Goal: Information Seeking & Learning: Learn about a topic

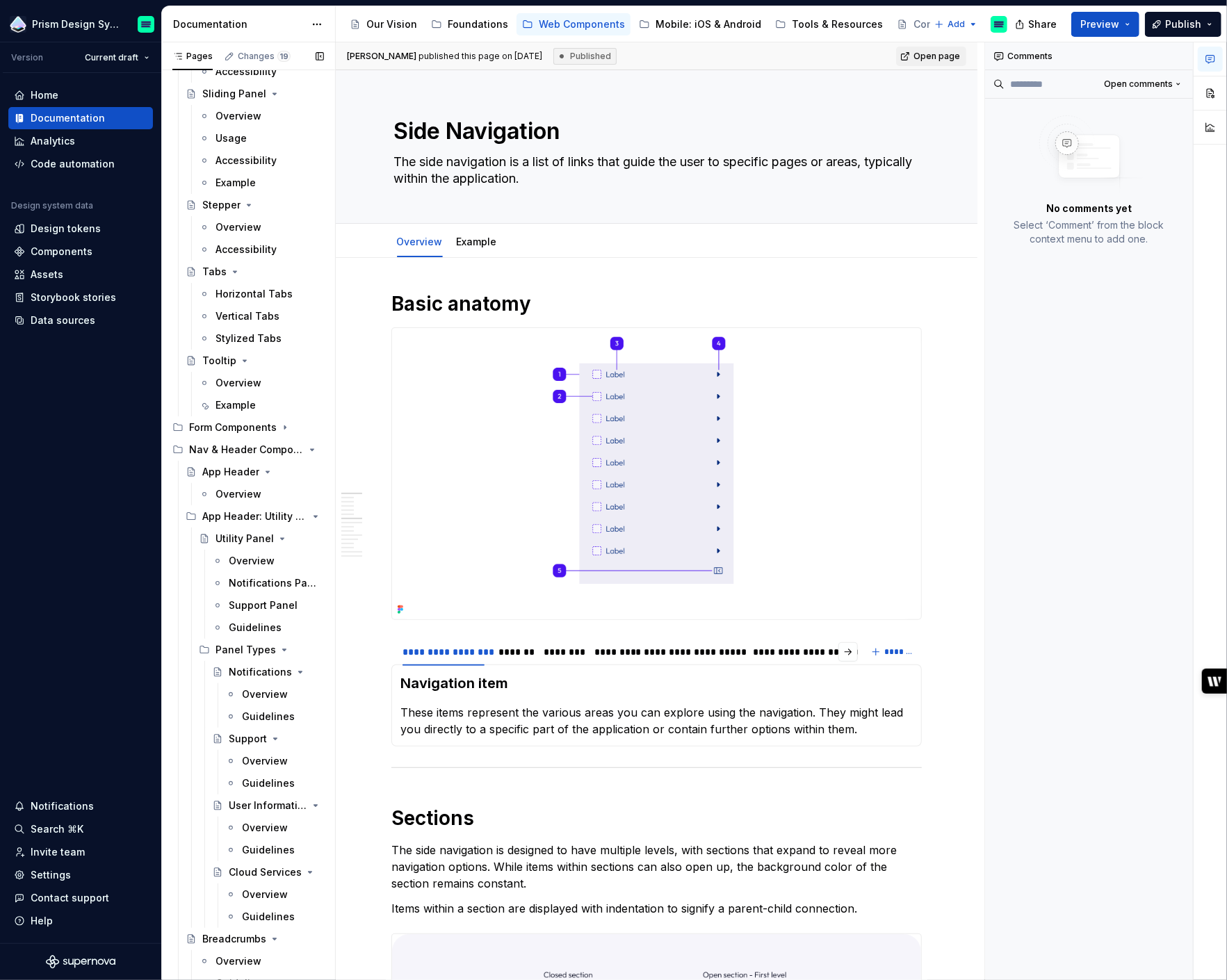
scroll to position [1519, 0]
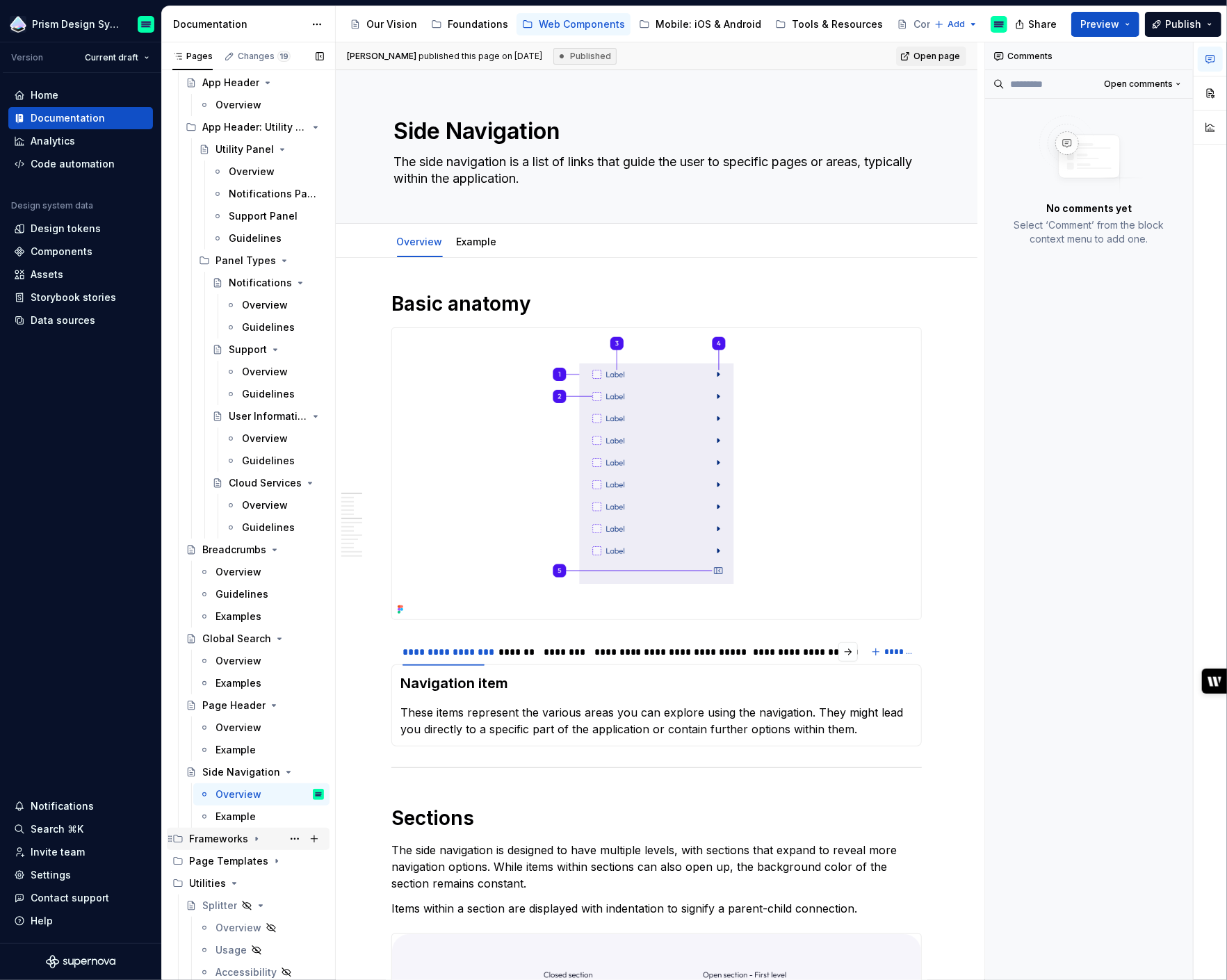
click at [257, 839] on icon "Page tree" at bounding box center [256, 838] width 11 height 11
click at [250, 884] on div "Overview" at bounding box center [239, 883] width 46 height 14
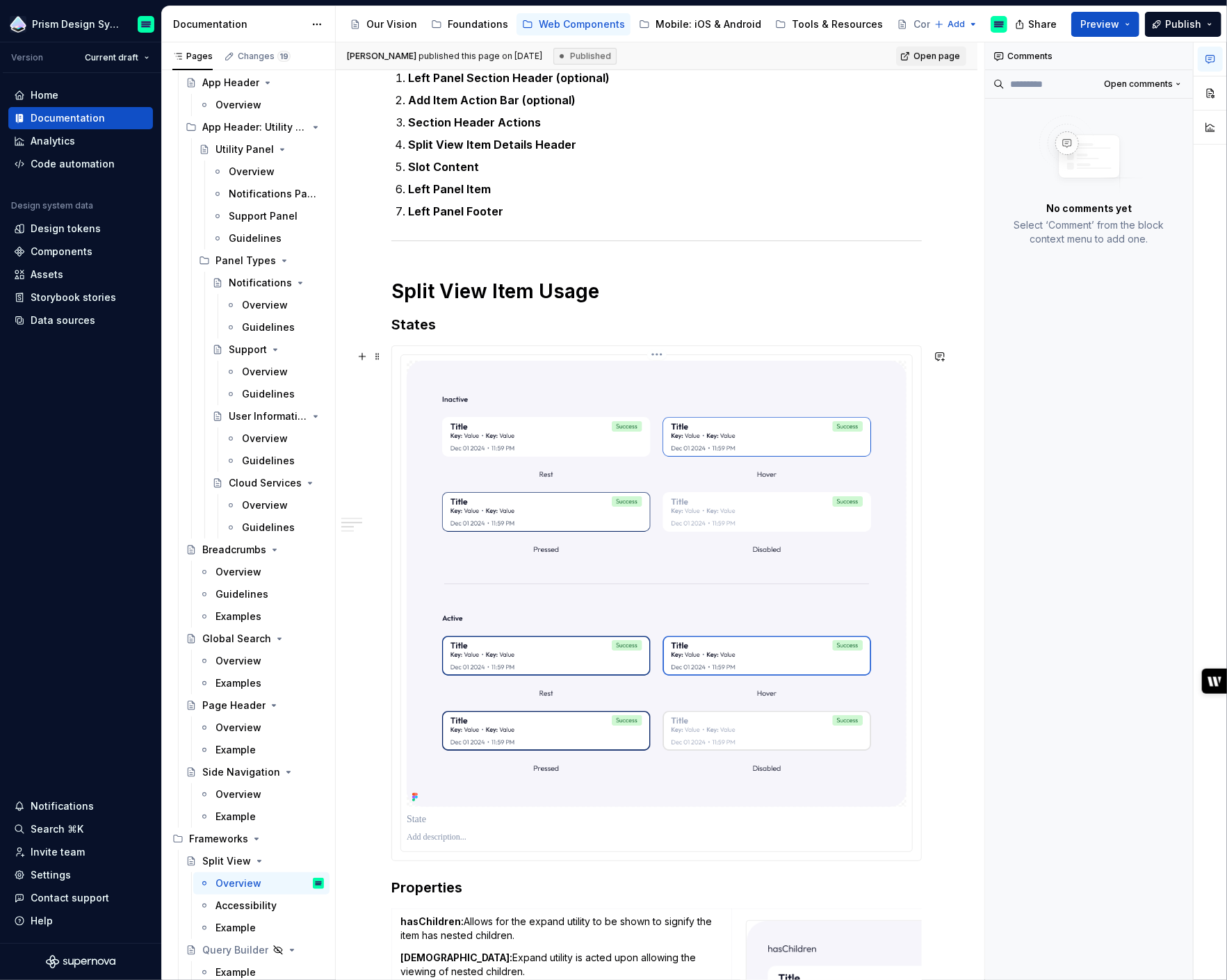
scroll to position [420, 0]
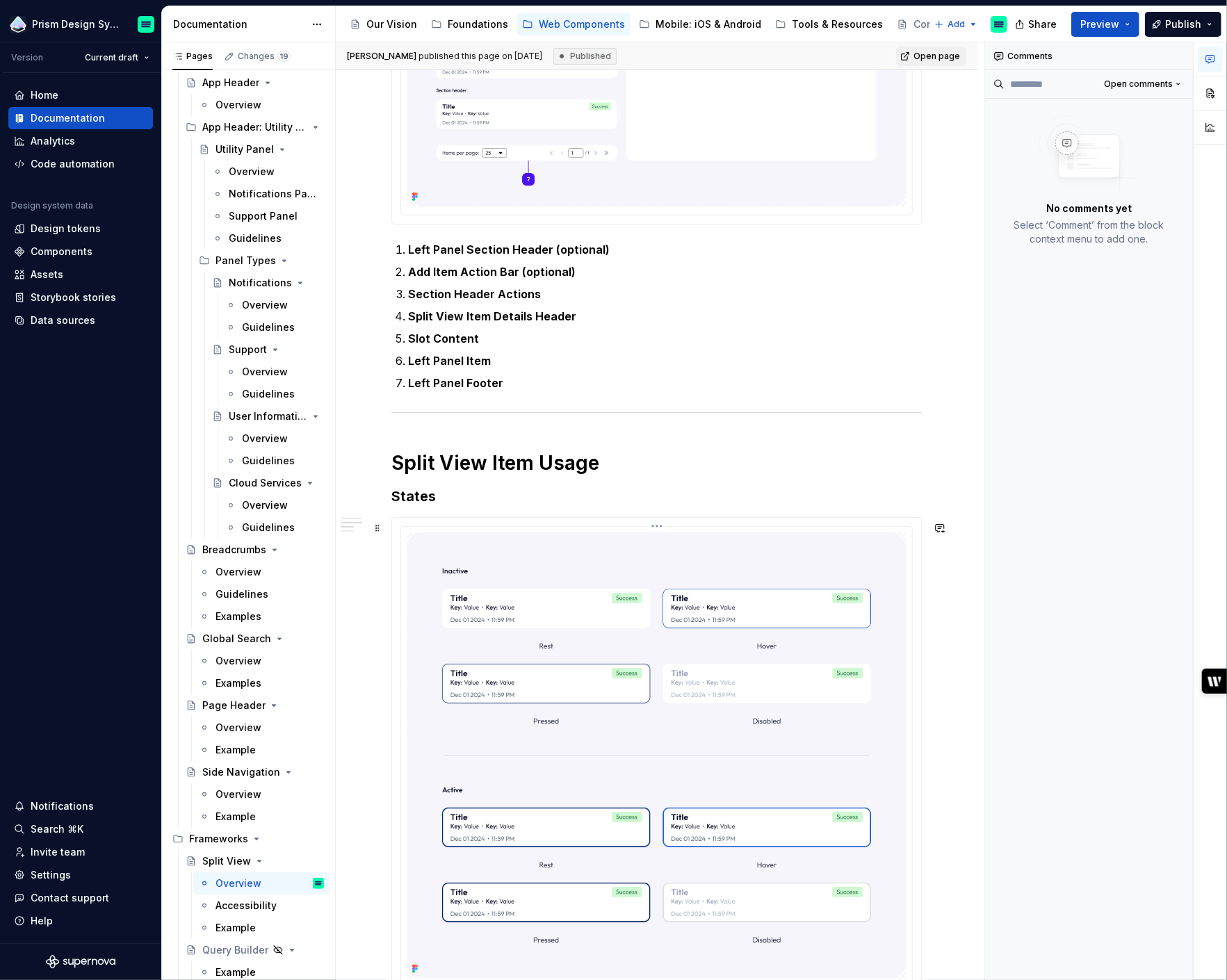
click at [567, 531] on div at bounding box center [656, 774] width 511 height 496
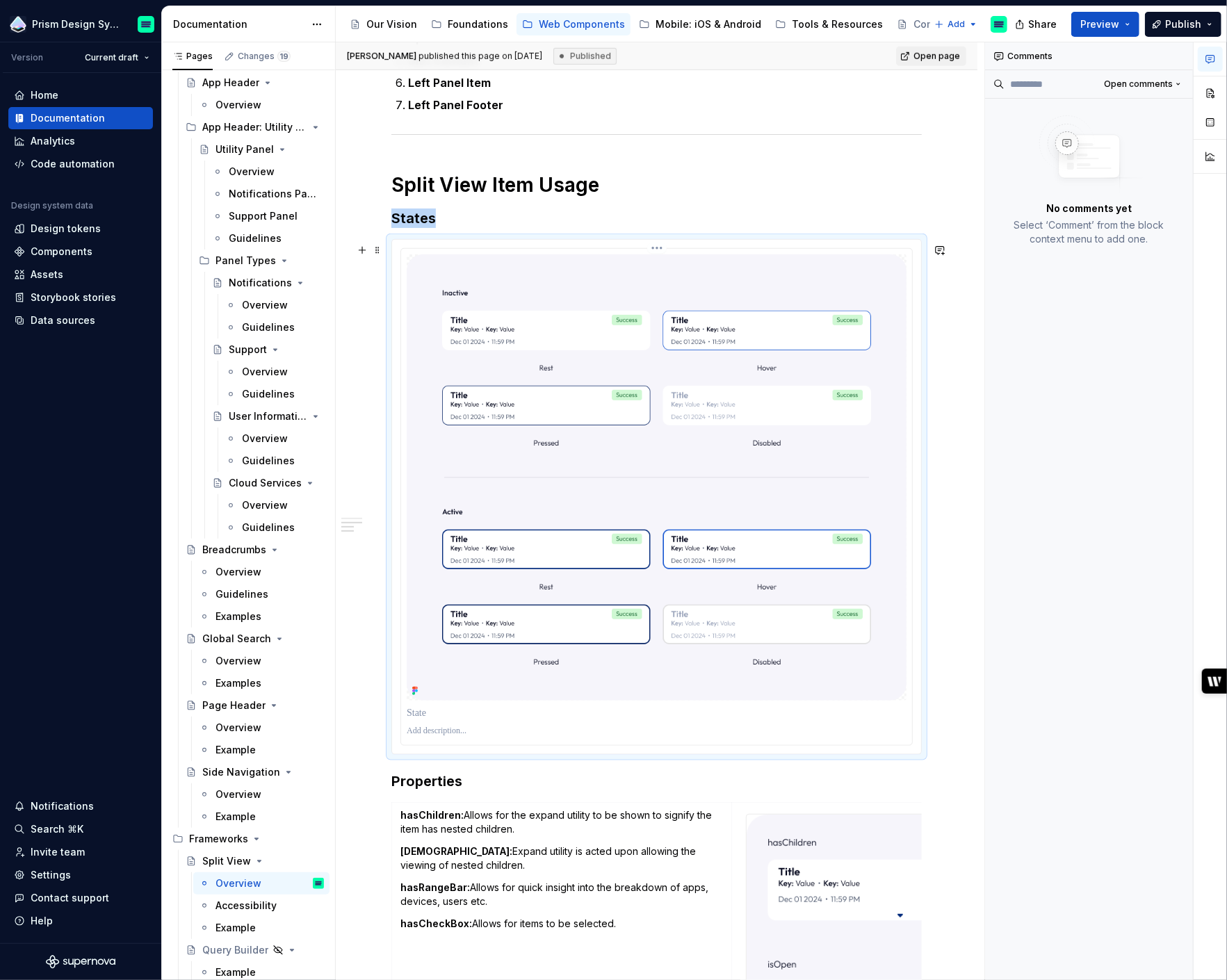
scroll to position [699, 0]
click at [1212, 94] on button "button" at bounding box center [1209, 93] width 25 height 25
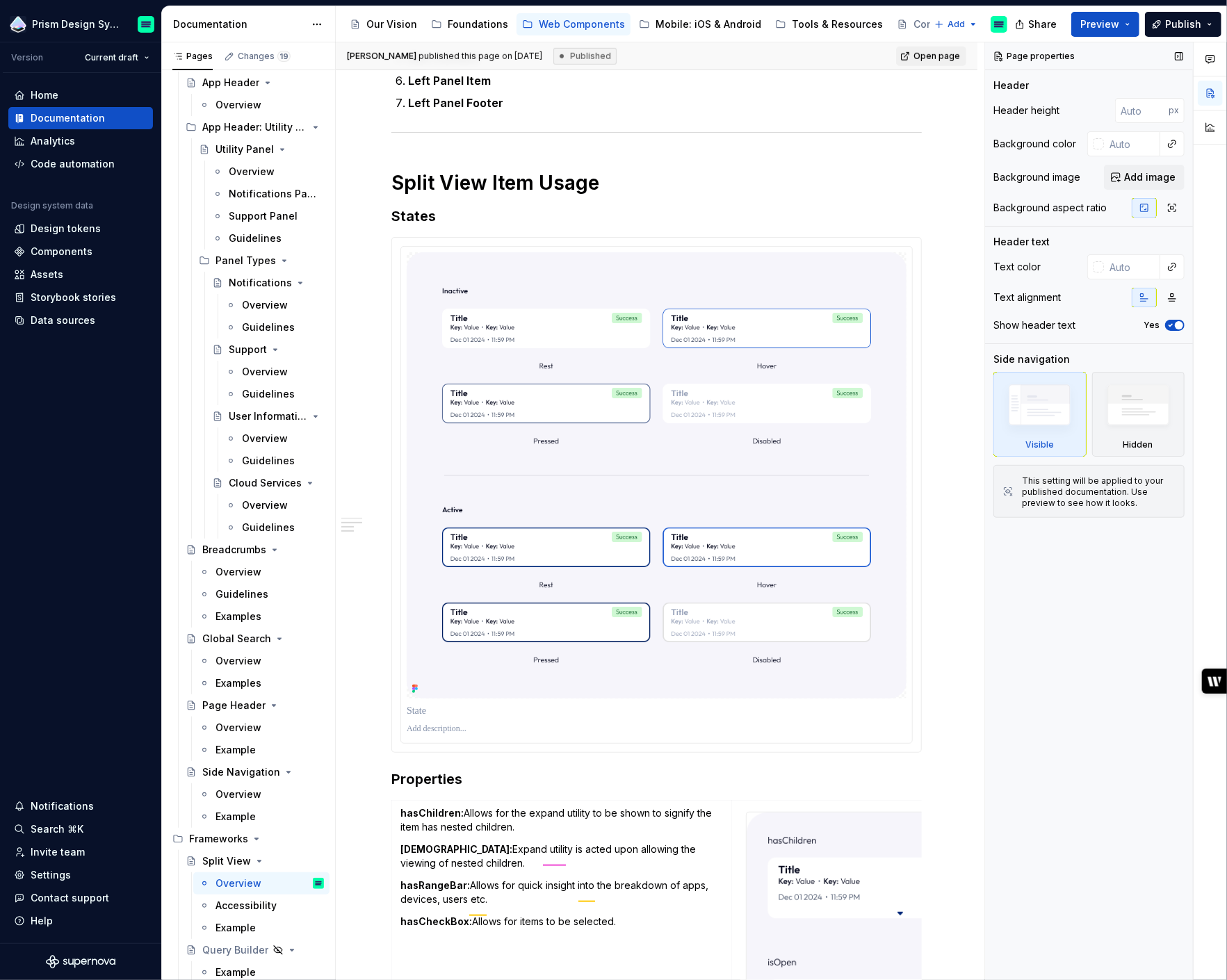
click at [1170, 328] on icon "button" at bounding box center [1170, 325] width 11 height 8
click at [1174, 326] on icon "button" at bounding box center [1170, 325] width 11 height 8
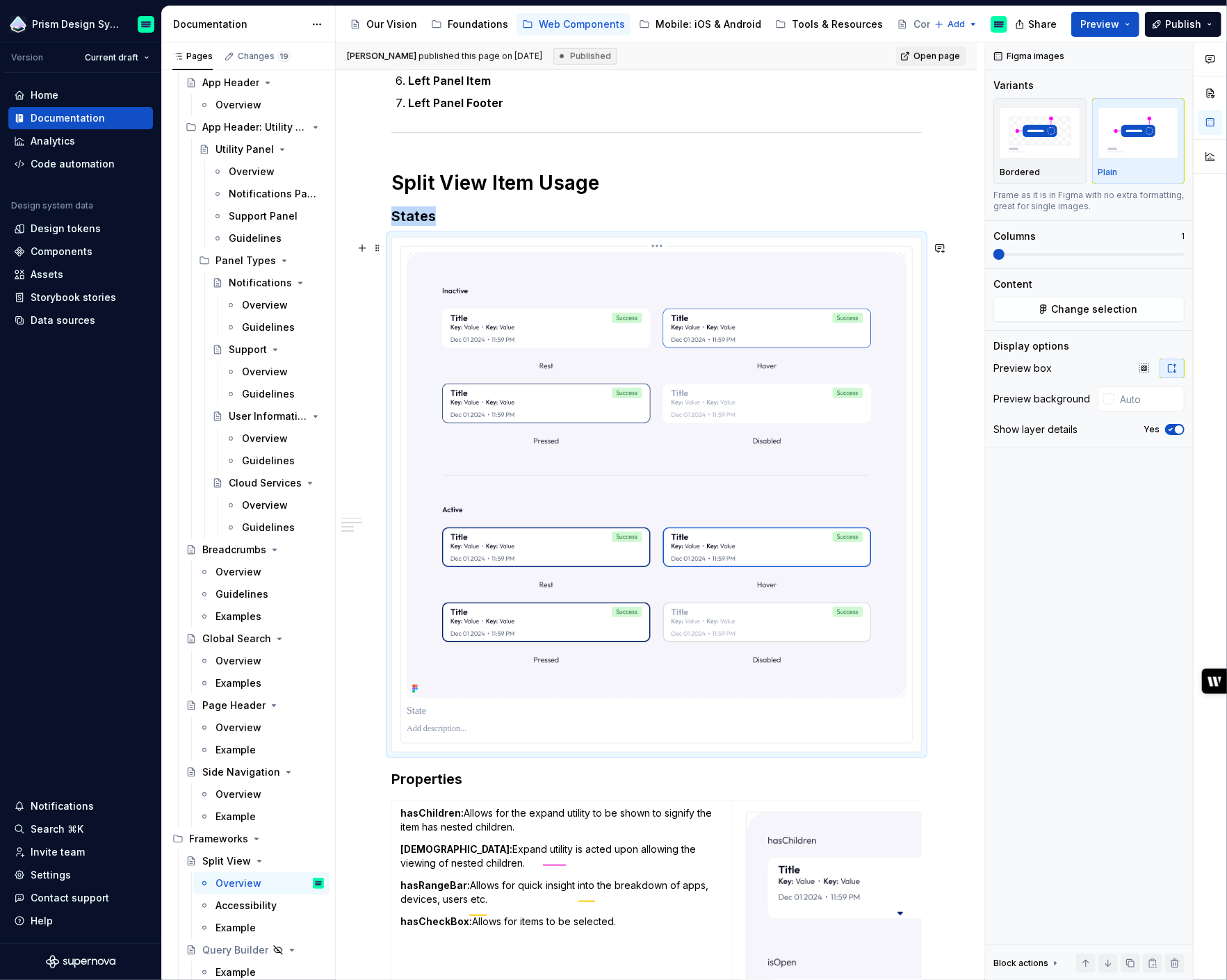
click at [684, 436] on img at bounding box center [656, 475] width 499 height 446
click at [1208, 99] on button "button" at bounding box center [1209, 93] width 25 height 25
click at [777, 459] on img at bounding box center [656, 475] width 499 height 446
click at [1175, 431] on span "button" at bounding box center [1179, 430] width 8 height 8
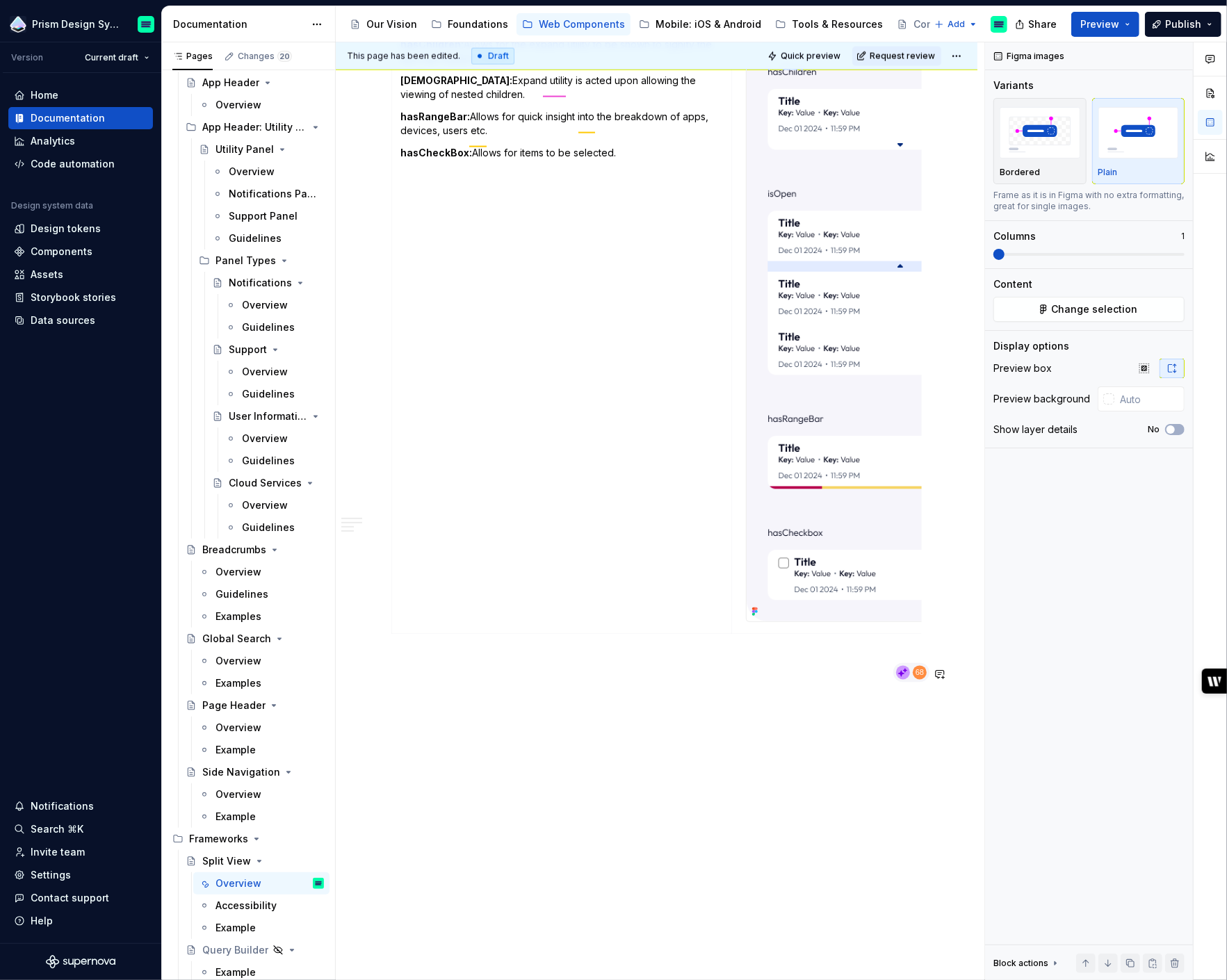
scroll to position [1445, 0]
click at [239, 909] on div "Accessibility" at bounding box center [246, 905] width 61 height 14
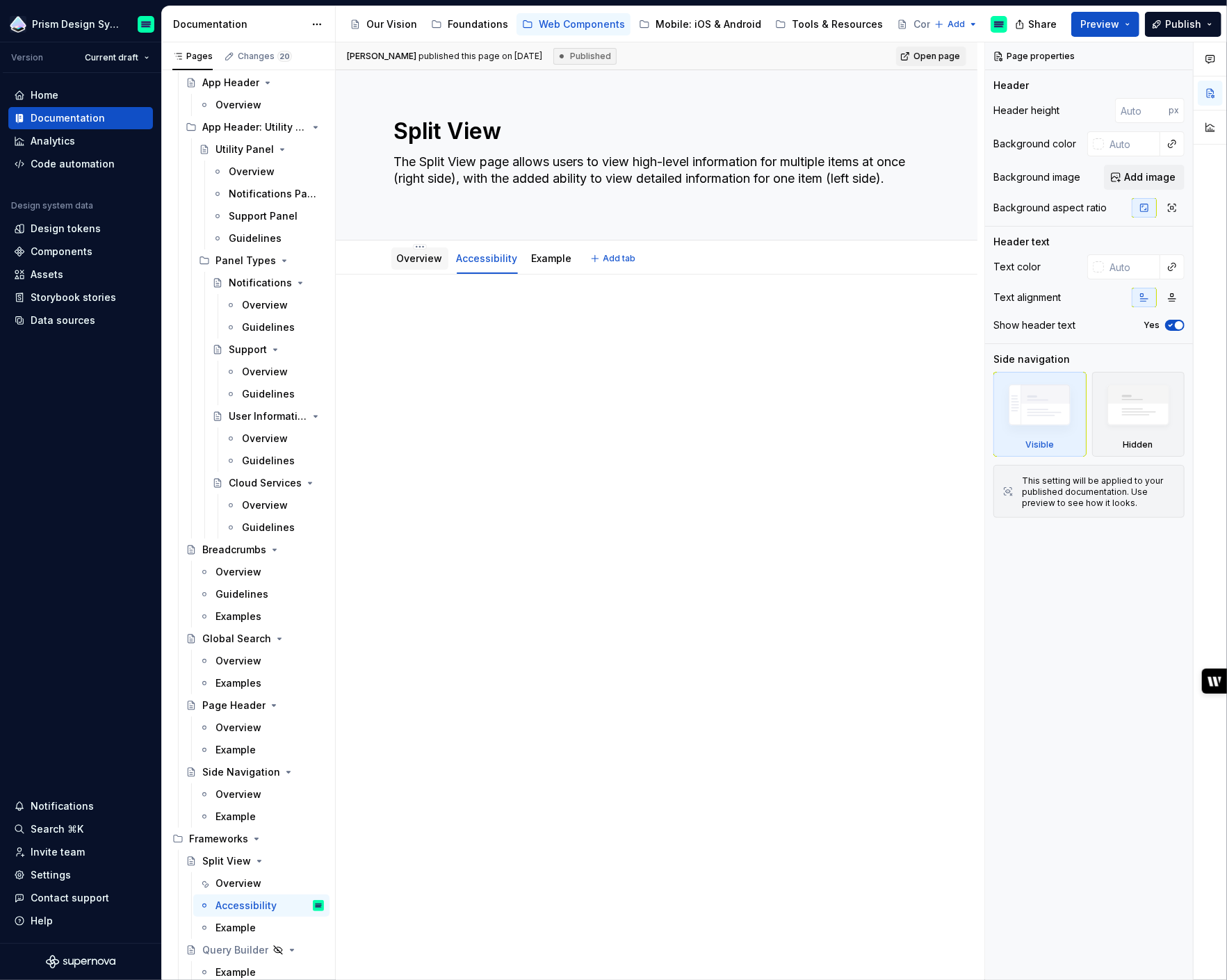
click at [415, 259] on link "Overview" at bounding box center [419, 258] width 46 height 12
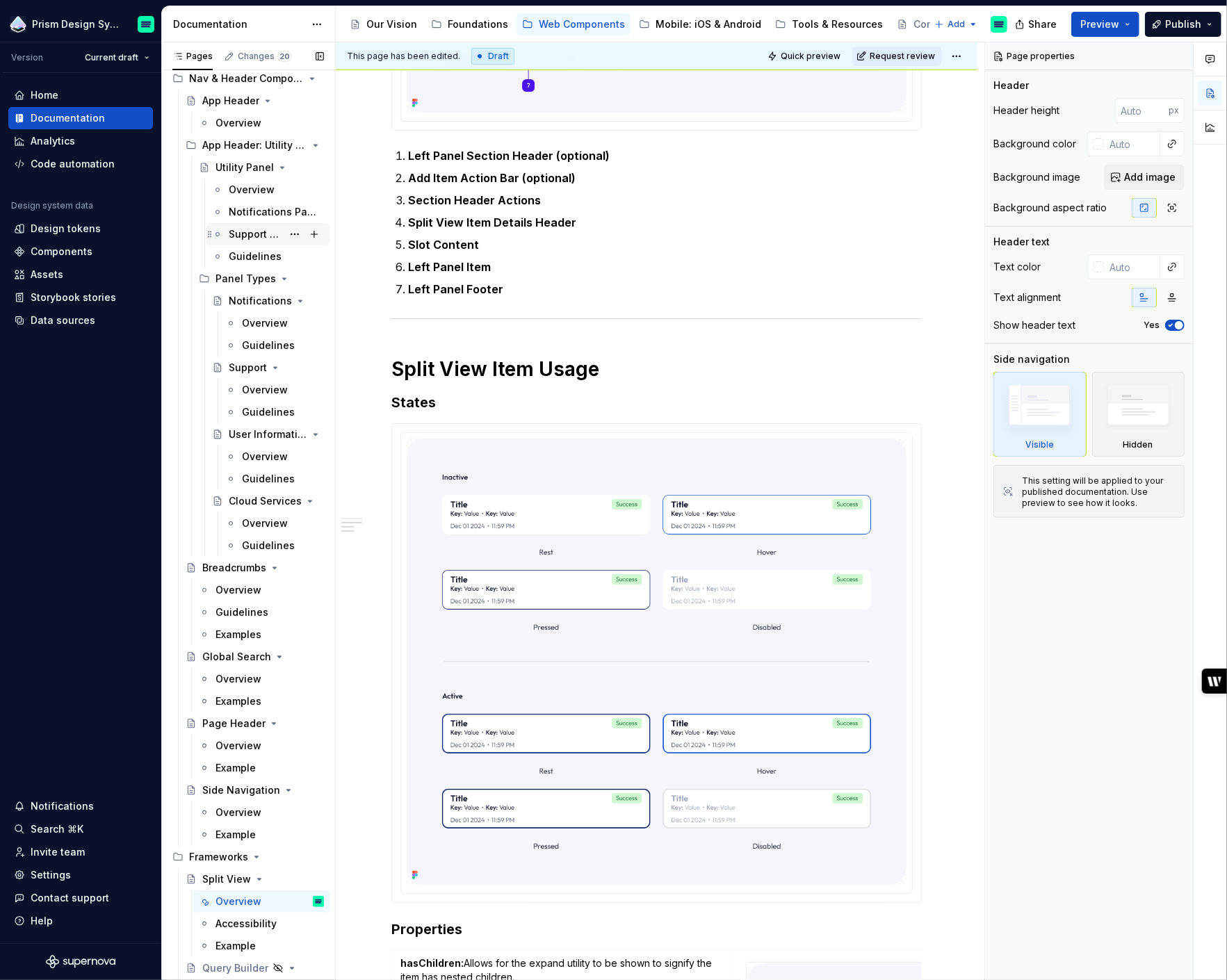
scroll to position [1557, 0]
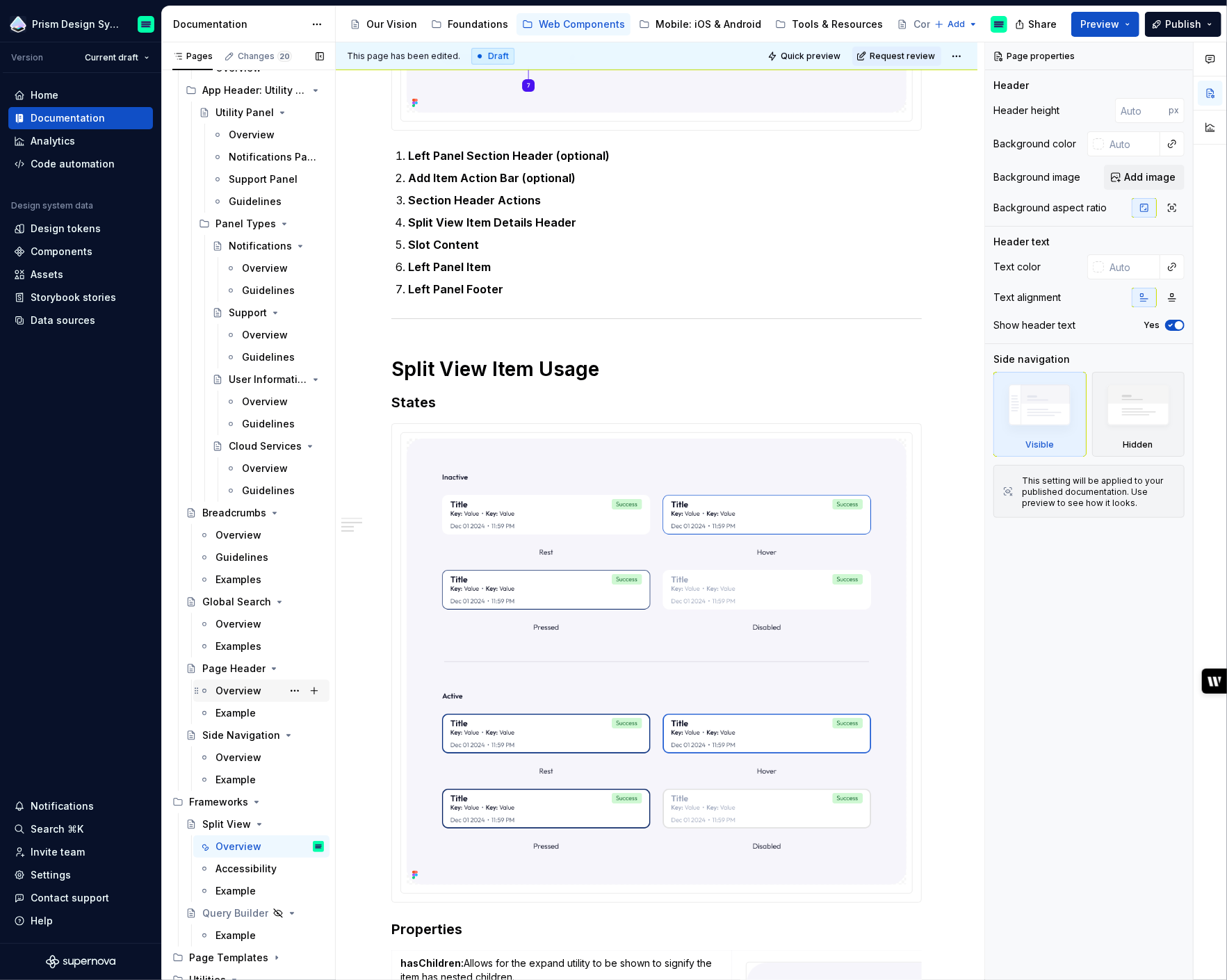
click at [244, 692] on div "Overview" at bounding box center [239, 690] width 46 height 14
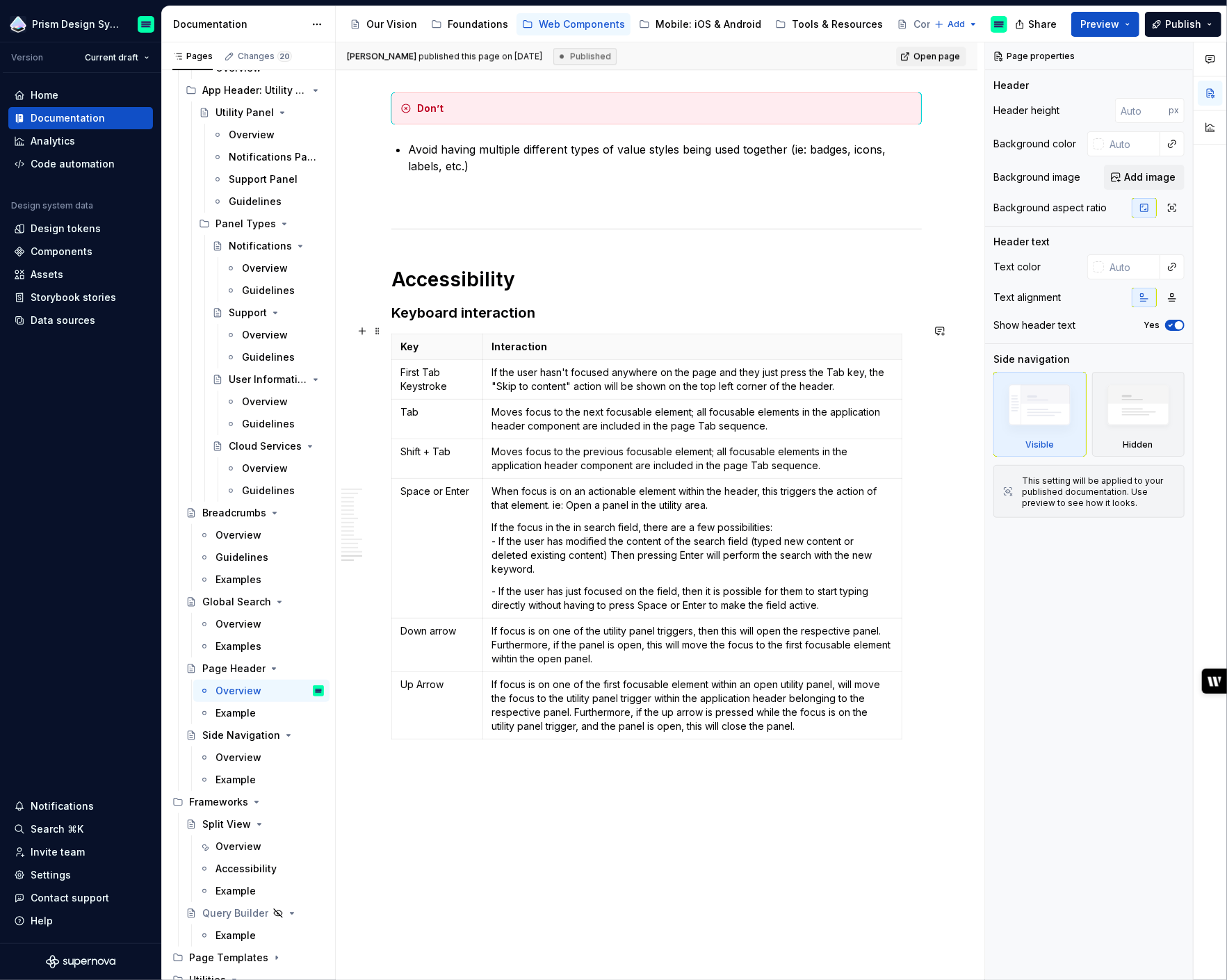
scroll to position [2504, 0]
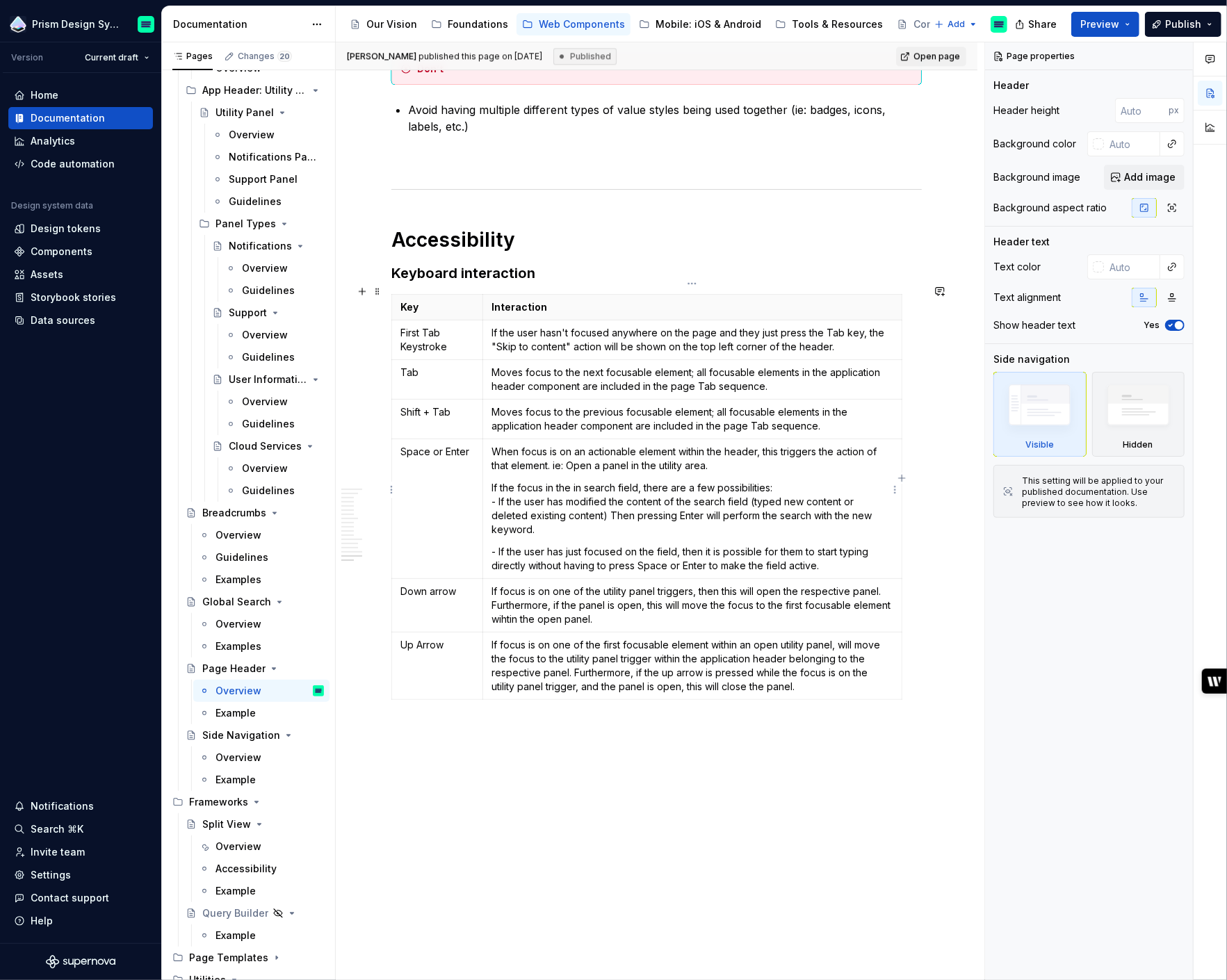
type textarea "*"
